Goal: Use online tool/utility: Utilize a website feature to perform a specific function

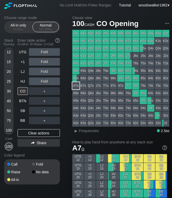
click at [8, 112] on div "50" at bounding box center [9, 111] width 8 height 8
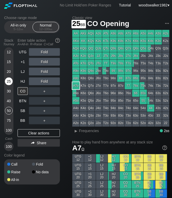
click at [10, 82] on div "25" at bounding box center [9, 82] width 8 height 8
click at [8, 61] on div "15" at bounding box center [9, 62] width 8 height 8
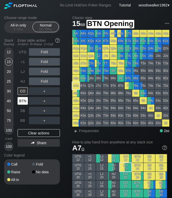
click at [24, 102] on div "BTN" at bounding box center [23, 101] width 10 height 8
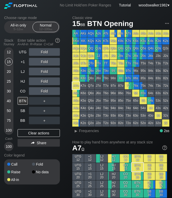
click at [10, 52] on div "12" at bounding box center [9, 52] width 8 height 8
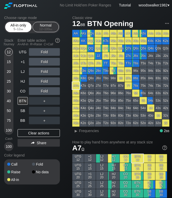
click at [21, 27] on div "All-in only 5 – 12 bb" at bounding box center [18, 27] width 24 height 10
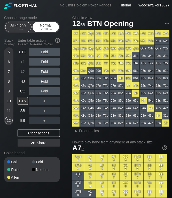
click at [47, 29] on div "12 – 100 bb" at bounding box center [46, 29] width 22 height 4
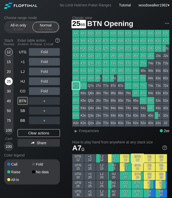
click at [9, 84] on div "25" at bounding box center [9, 82] width 8 height 8
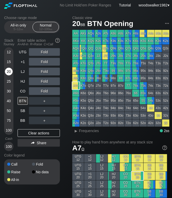
click at [9, 73] on div "20" at bounding box center [9, 72] width 8 height 8
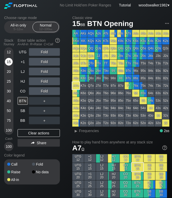
click at [9, 63] on div "15" at bounding box center [9, 62] width 8 height 8
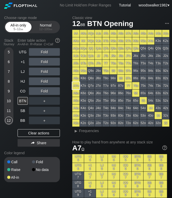
click at [18, 29] on div "5 – 12 bb" at bounding box center [18, 29] width 22 height 4
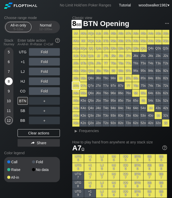
click at [10, 84] on div "8" at bounding box center [9, 82] width 8 height 8
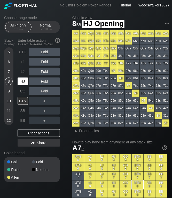
click at [25, 84] on div "HJ" at bounding box center [23, 82] width 10 height 8
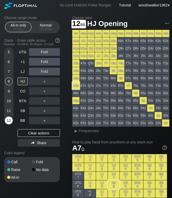
click at [7, 122] on div "12" at bounding box center [9, 121] width 8 height 8
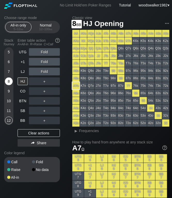
click at [9, 82] on div "8" at bounding box center [9, 82] width 8 height 8
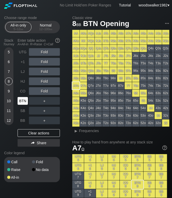
click at [26, 100] on div "BTN" at bounding box center [23, 101] width 10 height 8
click at [17, 92] on div "Stack Tourney Enter table action A=All-in R=Raise C=Call 5 6 7 8 [PHONE_NUMBER]…" at bounding box center [32, 92] width 56 height 113
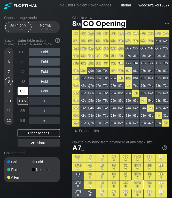
click at [22, 91] on div "CO" at bounding box center [23, 91] width 10 height 8
